Goal: Information Seeking & Learning: Learn about a topic

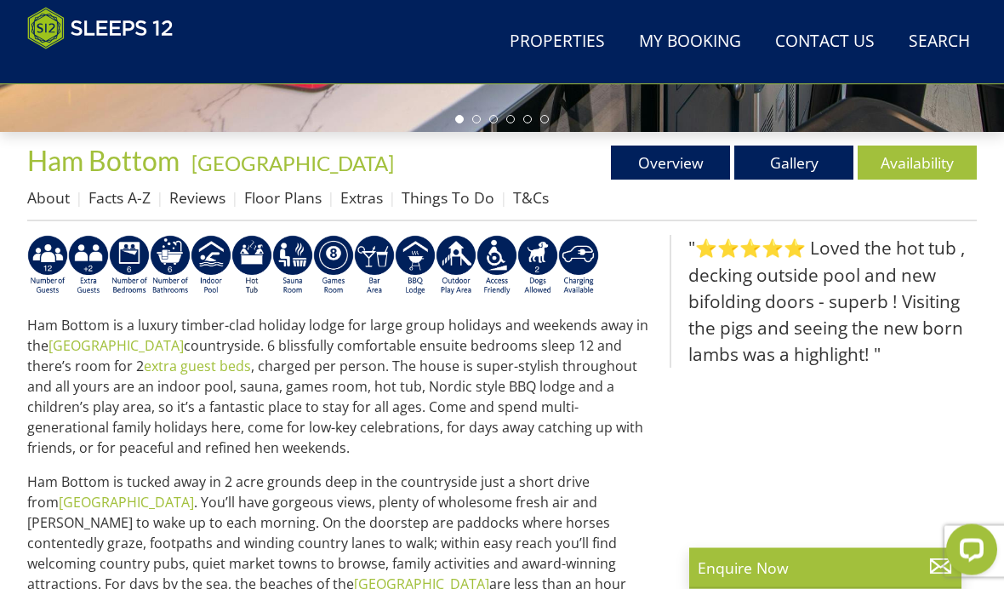
scroll to position [573, 0]
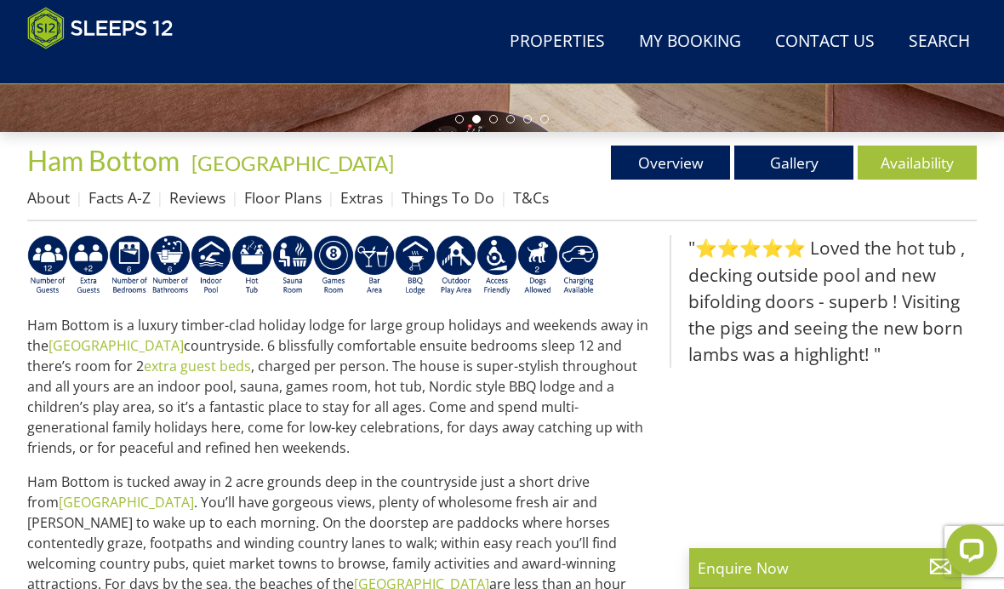
click at [54, 204] on link "About" at bounding box center [48, 197] width 43 height 20
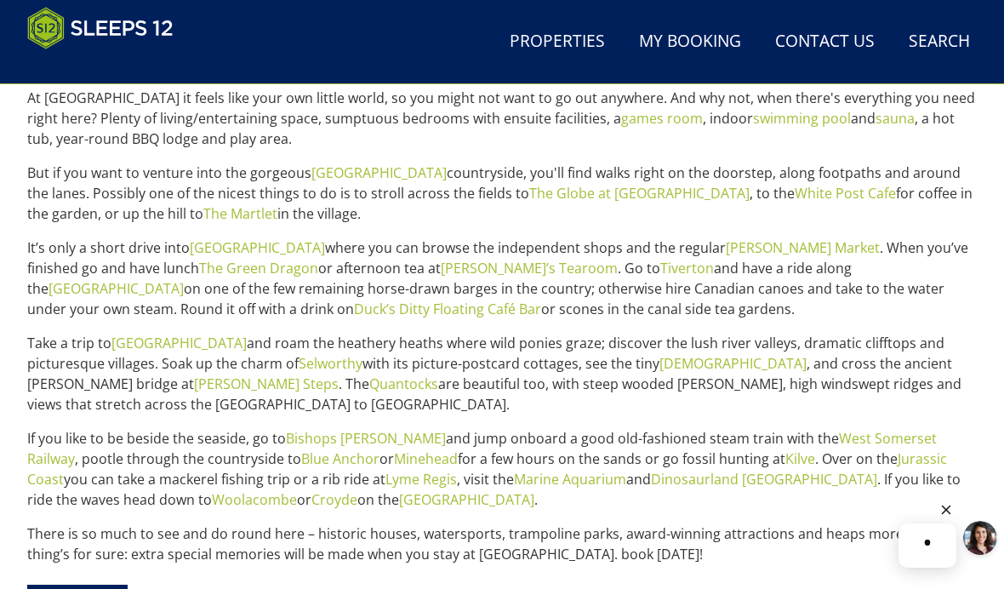
scroll to position [859, 0]
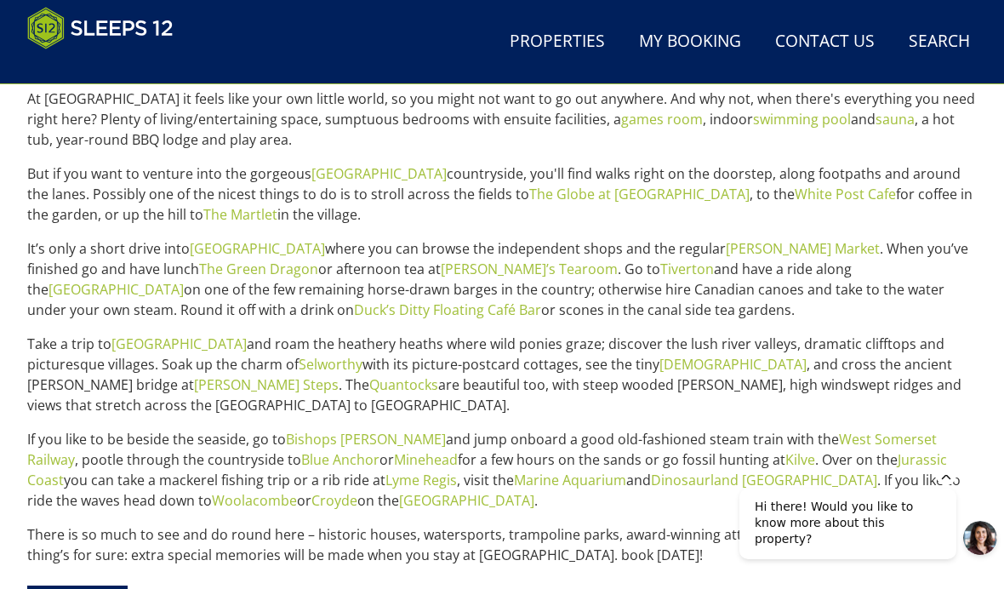
click at [184, 280] on link "[GEOGRAPHIC_DATA]" at bounding box center [116, 289] width 135 height 19
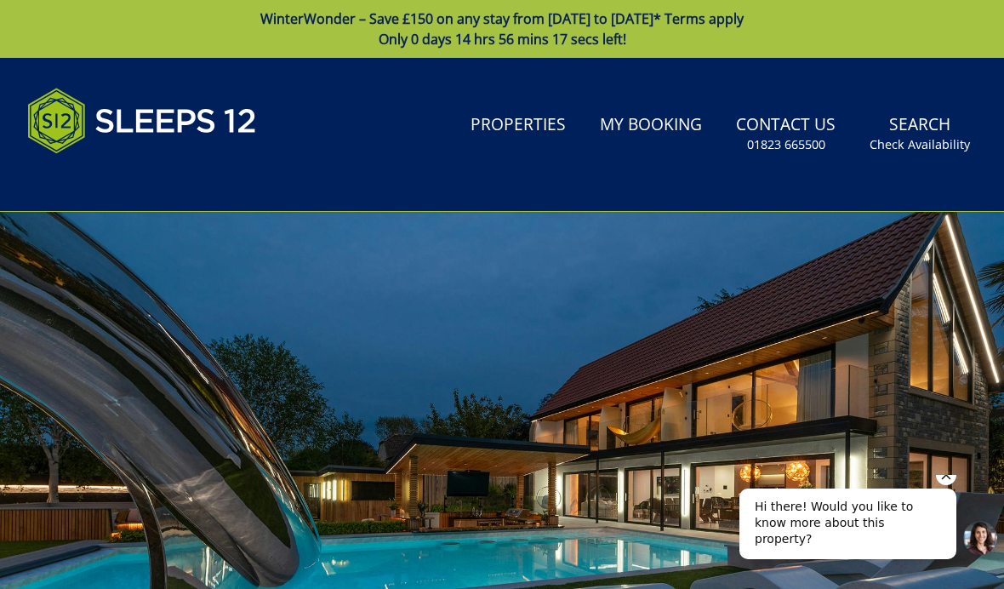
click at [789, 149] on small "01823 665500" at bounding box center [786, 144] width 78 height 17
click at [526, 117] on link "Properties" at bounding box center [518, 125] width 109 height 38
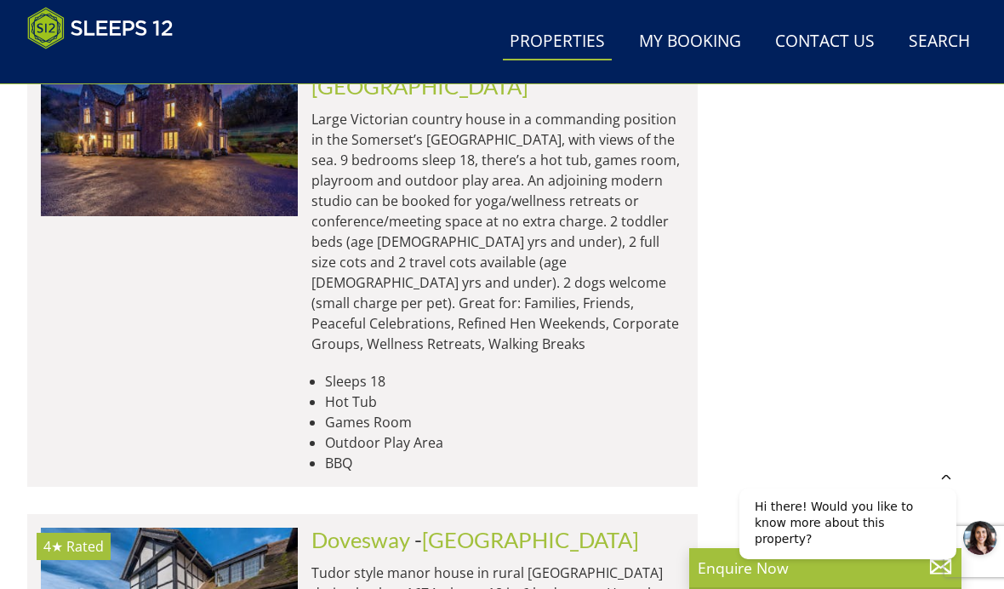
scroll to position [2927, 0]
